Goal: Transaction & Acquisition: Purchase product/service

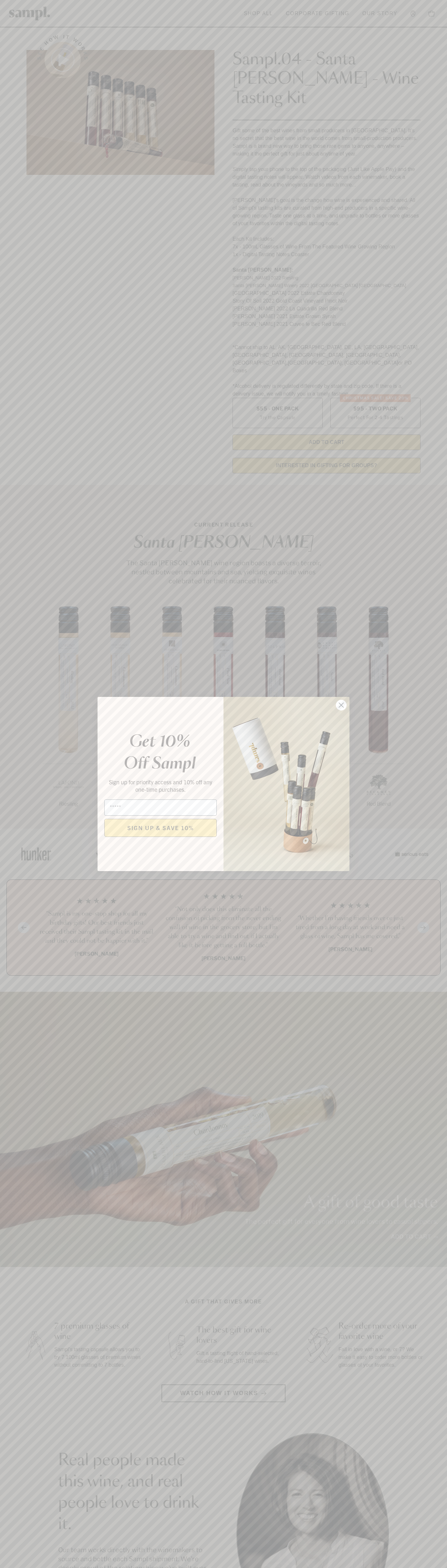
click at [341, 705] on icon "Close dialog" at bounding box center [341, 705] width 4 height 4
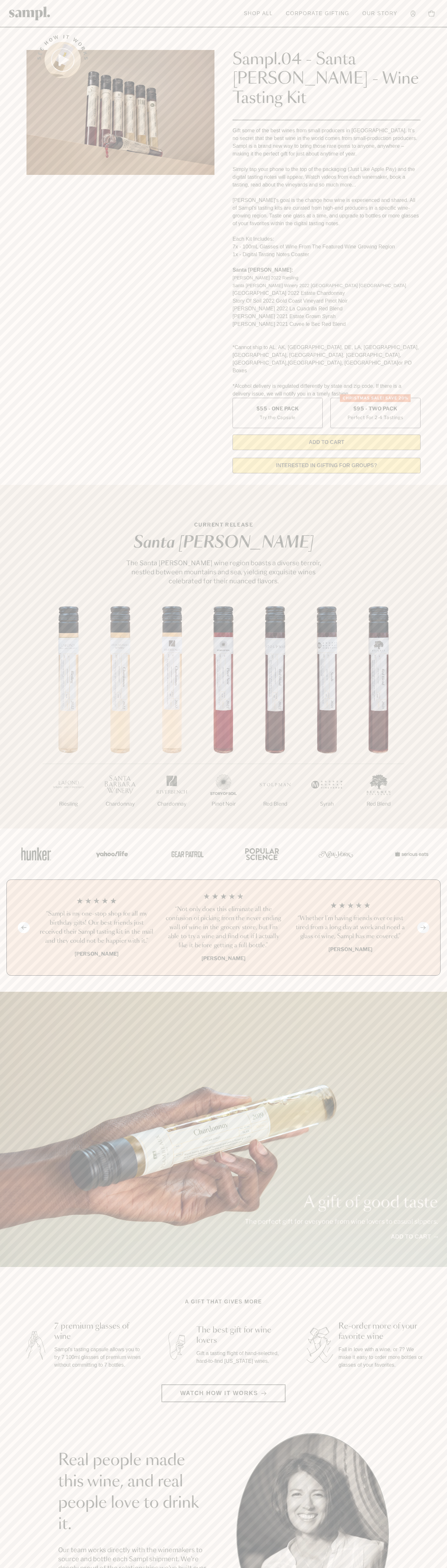
click at [379, 18] on link "Our Story" at bounding box center [379, 13] width 41 height 14
click at [435, 1567] on html "Skip to main content Toggle navigation menu Shop All Corporate Gifting Our Stor…" at bounding box center [224, 1304] width 447 height 2608
click at [15, 1158] on div "A gift of good taste The perfect gift for everyone from wine lovers to casual s…" at bounding box center [224, 1129] width 447 height 275
click at [375, 398] on label "Christmas SALE! Save 20% $95 - Two Pack Perfect For 2-4 Tastings" at bounding box center [375, 413] width 90 height 30
